Goal: Transaction & Acquisition: Obtain resource

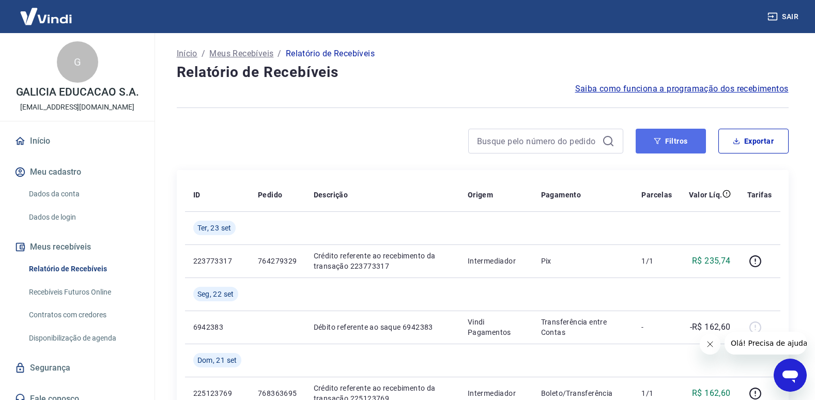
click at [675, 137] on button "Filtros" at bounding box center [671, 141] width 70 height 25
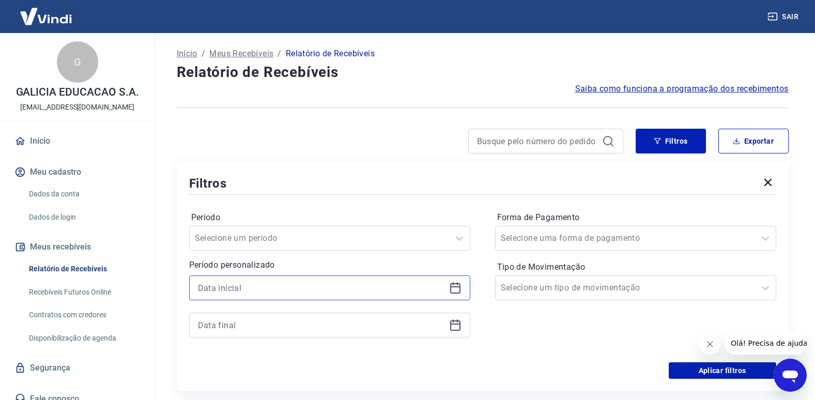
click at [261, 289] on input at bounding box center [321, 288] width 247 height 16
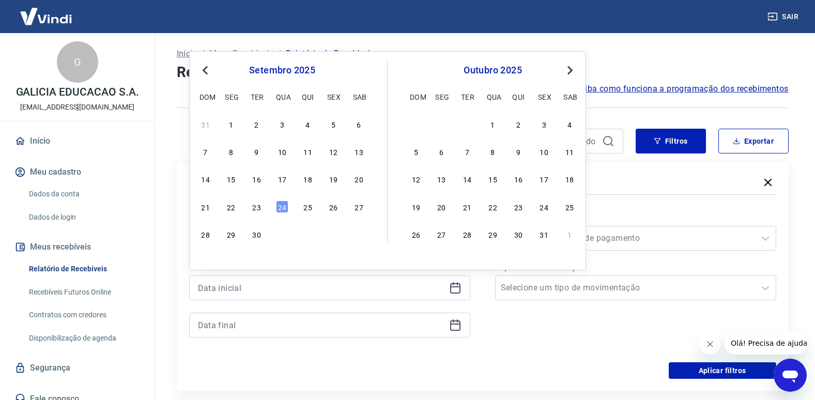
drag, startPoint x: 335, startPoint y: 152, endPoint x: 297, endPoint y: 203, distance: 64.2
click at [334, 152] on div "12" at bounding box center [333, 151] width 12 height 12
type input "[DATE]"
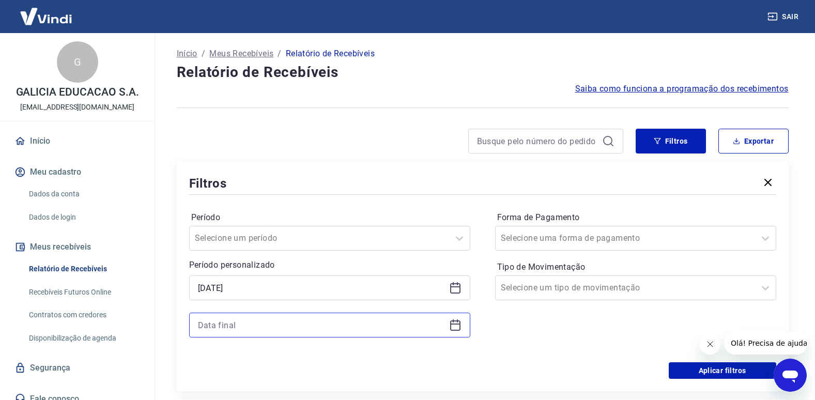
click at [278, 319] on input at bounding box center [321, 325] width 247 height 16
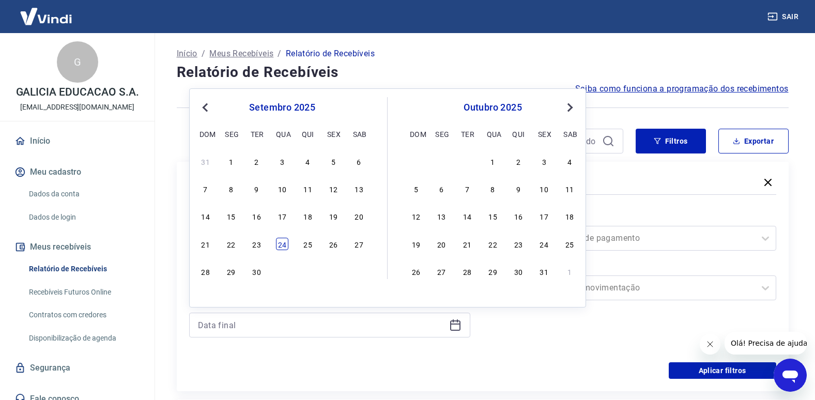
click at [278, 244] on div "24" at bounding box center [282, 244] width 12 height 12
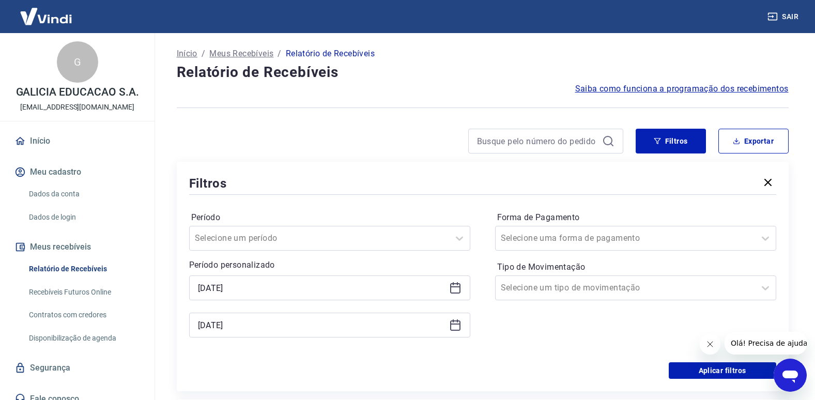
type input "[DATE]"
click at [722, 305] on div "Forma de Pagamento Selecione uma forma de pagamento Tipo de Movimentação Seleci…" at bounding box center [635, 279] width 281 height 141
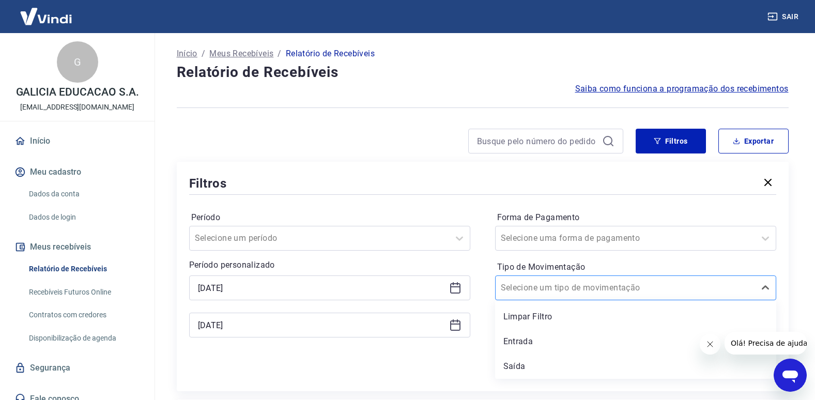
click at [718, 290] on div at bounding box center [625, 288] width 249 height 14
click at [581, 348] on div "Entrada" at bounding box center [635, 341] width 281 height 21
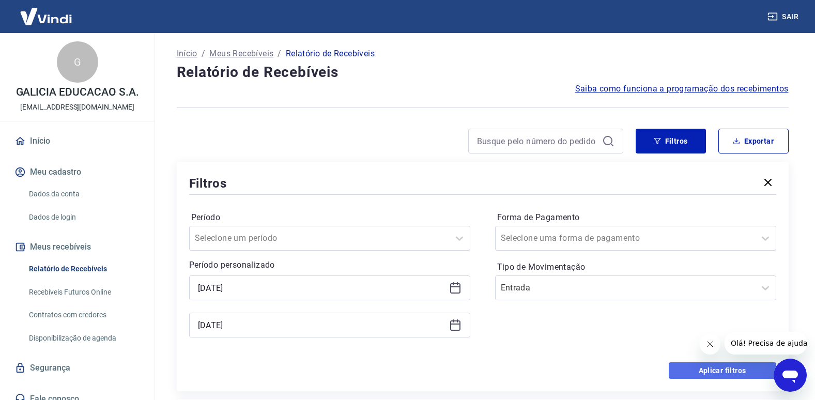
click at [720, 369] on button "Aplicar filtros" at bounding box center [723, 370] width 108 height 17
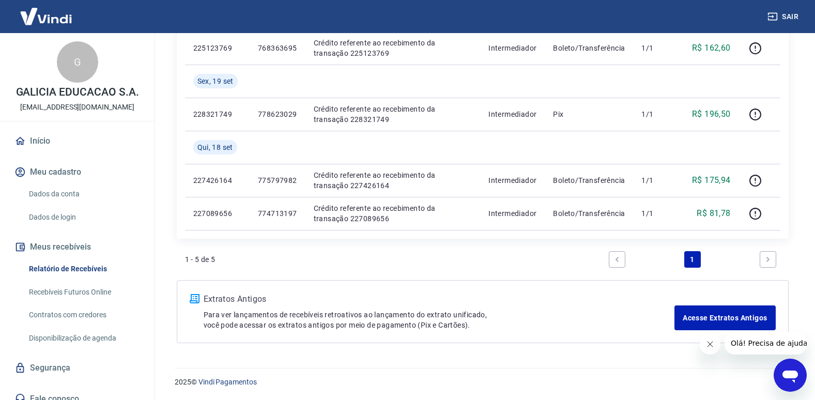
scroll to position [21, 0]
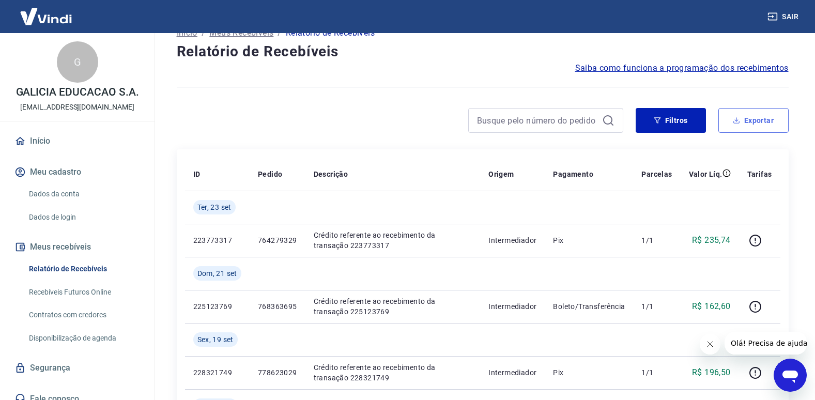
click at [744, 120] on button "Exportar" at bounding box center [753, 120] width 70 height 25
type input "[DATE]"
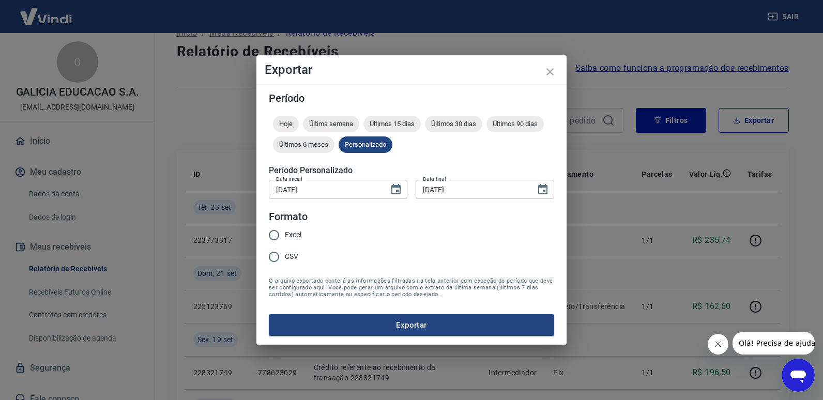
click at [285, 236] on span "Excel" at bounding box center [293, 234] width 17 height 11
click at [285, 236] on input "Excel" at bounding box center [274, 235] width 22 height 22
radio input "true"
click at [431, 324] on button "Exportar" at bounding box center [411, 325] width 285 height 22
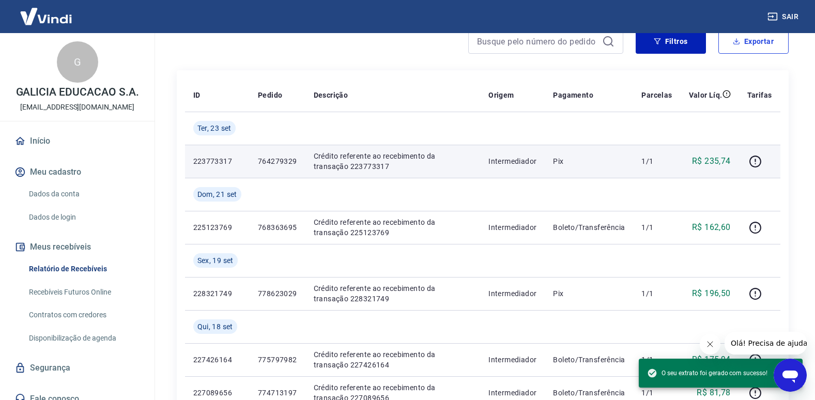
scroll to position [124, 0]
